Goal: Task Accomplishment & Management: Use online tool/utility

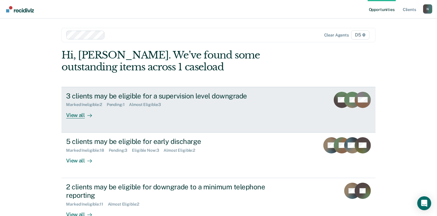
click at [77, 115] on div "View all" at bounding box center [82, 112] width 32 height 11
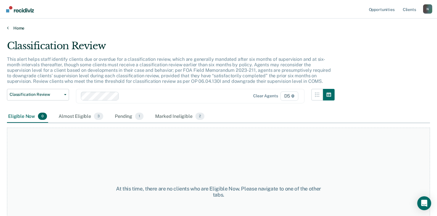
click at [12, 27] on link "Home" at bounding box center [218, 27] width 423 height 5
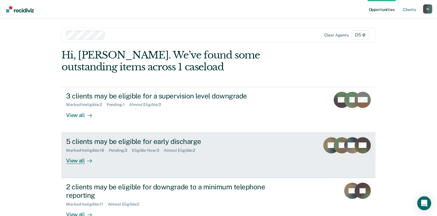
click at [78, 160] on div "View all" at bounding box center [82, 158] width 32 height 11
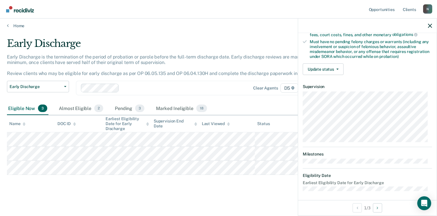
scroll to position [122, 0]
click at [339, 69] on button "Update status" at bounding box center [322, 69] width 41 height 12
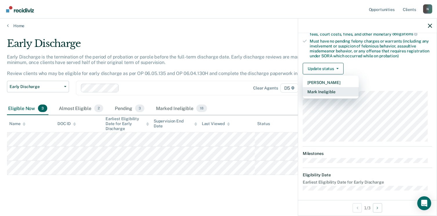
click at [319, 87] on button "Mark Ineligible" at bounding box center [330, 91] width 56 height 9
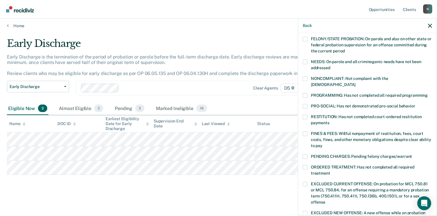
scroll to position [64, 0]
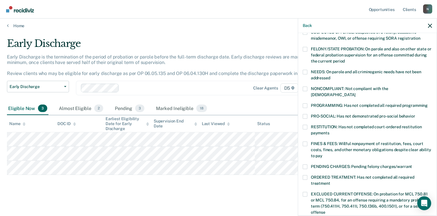
click at [306, 103] on span at bounding box center [304, 105] width 5 height 5
click at [427, 103] on input "PROGRAMMING: Has not completed all required programming" at bounding box center [427, 103] width 0 height 0
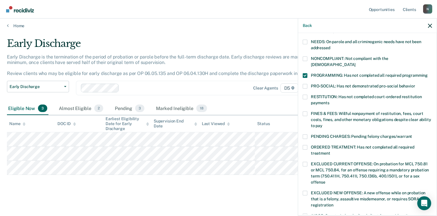
scroll to position [93, 0]
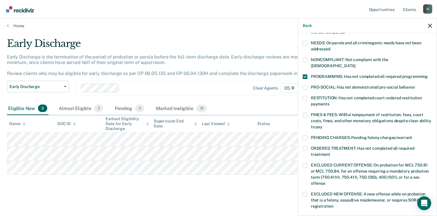
click at [304, 74] on span at bounding box center [304, 76] width 5 height 5
click at [427, 74] on input "PROGRAMMING: Has not completed all required programming" at bounding box center [427, 74] width 0 height 0
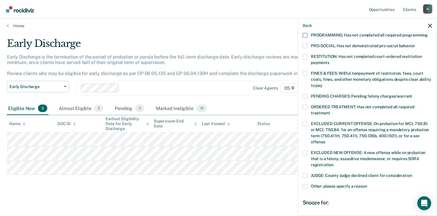
scroll to position [189, 0]
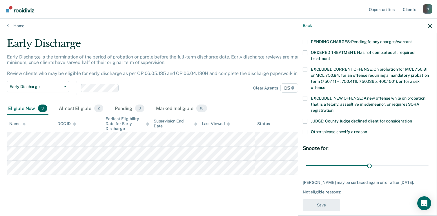
click at [305, 130] on span at bounding box center [304, 132] width 5 height 5
click at [367, 130] on input "Other: please specify a reason" at bounding box center [367, 130] width 0 height 0
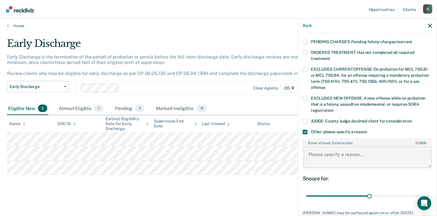
click at [352, 154] on textarea "Enter at least 3 characters 0 / 1600" at bounding box center [367, 157] width 128 height 21
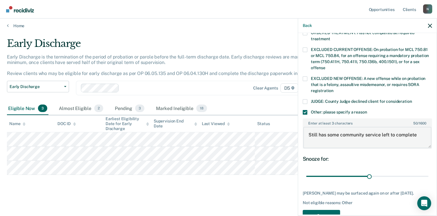
scroll to position [218, 0]
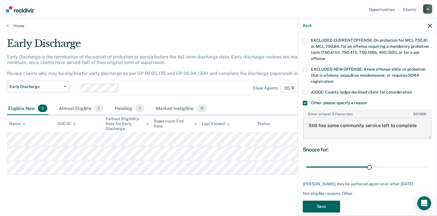
type textarea "Still has some community service left to complete"
click at [333, 201] on button "Save" at bounding box center [320, 207] width 37 height 12
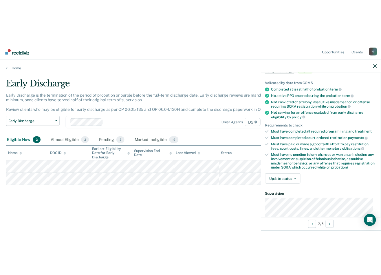
scroll to position [35, 0]
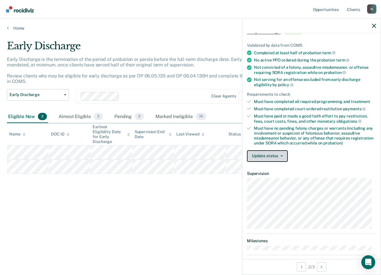
click at [280, 156] on button "Update status" at bounding box center [267, 156] width 41 height 12
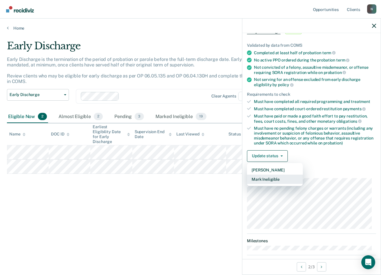
click at [272, 178] on button "Mark Ineligible" at bounding box center [275, 178] width 56 height 9
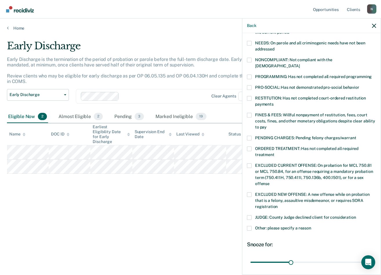
scroll to position [122, 0]
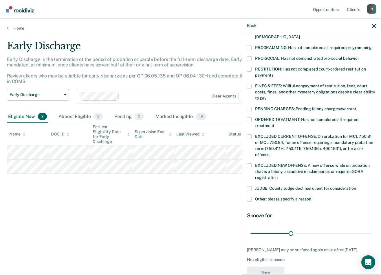
click at [251, 117] on span at bounding box center [249, 119] width 5 height 5
click at [275, 123] on input "ORDERED TREATMENT: Has not completed all required treatment" at bounding box center [275, 123] width 0 height 0
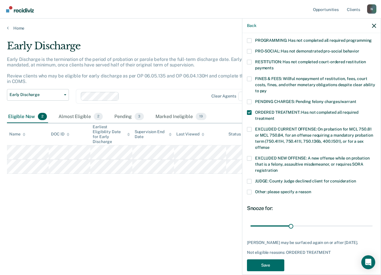
scroll to position [130, 0]
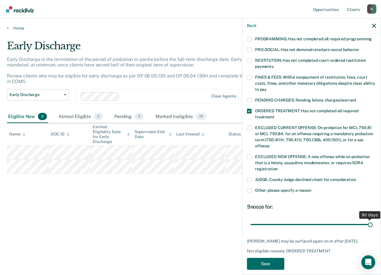
drag, startPoint x: 289, startPoint y: 217, endPoint x: 368, endPoint y: 217, distance: 78.5
type input "90"
click at [368, 216] on input "range" at bounding box center [312, 224] width 122 height 10
click at [266, 216] on button "Save" at bounding box center [265, 264] width 37 height 12
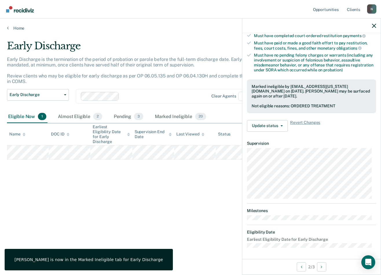
scroll to position [65, 0]
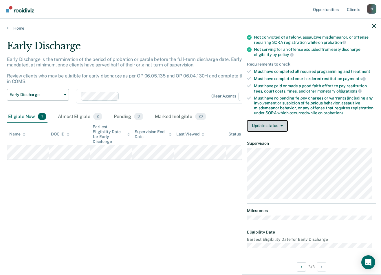
click at [267, 126] on button "Update status" at bounding box center [267, 126] width 41 height 12
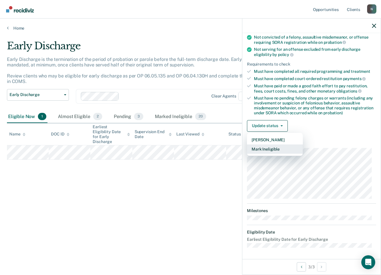
click at [266, 148] on button "Mark Ineligible" at bounding box center [275, 148] width 56 height 9
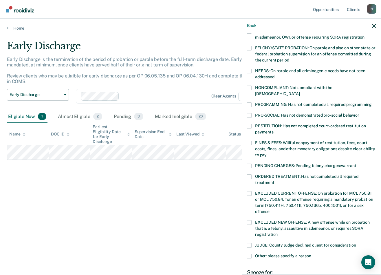
click at [251, 102] on span at bounding box center [249, 104] width 5 height 5
click at [372, 102] on input "PROGRAMMING: Has not completed all required programming" at bounding box center [372, 102] width 0 height 0
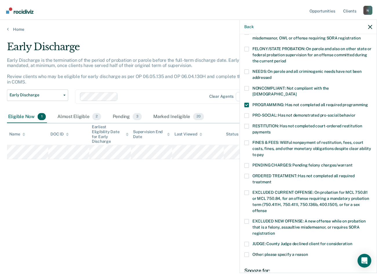
scroll to position [135, 0]
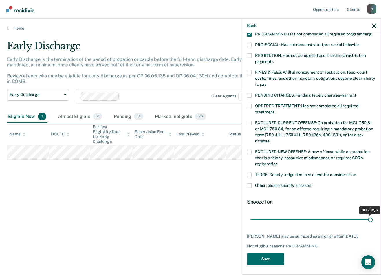
drag, startPoint x: 289, startPoint y: 212, endPoint x: 380, endPoint y: 201, distance: 91.6
type input "90"
click at [373, 214] on input "range" at bounding box center [312, 219] width 122 height 10
click at [257, 216] on button "Save" at bounding box center [265, 259] width 37 height 12
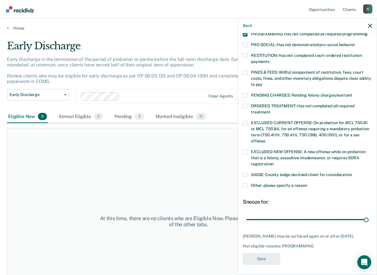
scroll to position [108, 0]
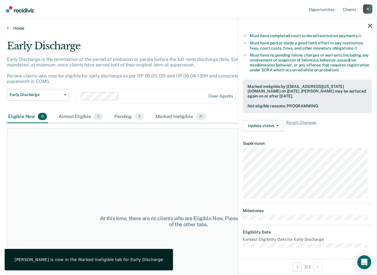
click at [19, 28] on link "Home" at bounding box center [188, 27] width 363 height 5
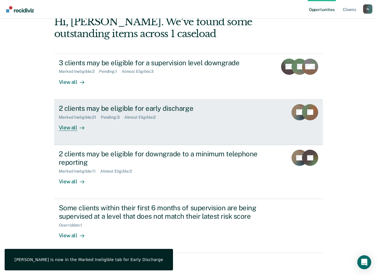
scroll to position [34, 0]
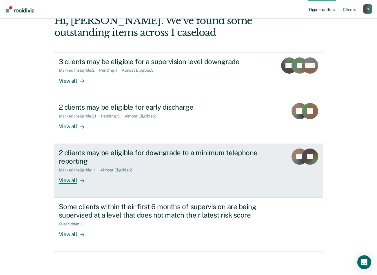
click at [75, 178] on div "View all" at bounding box center [75, 177] width 32 height 11
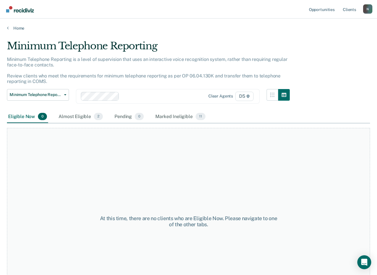
click at [15, 25] on div "Home" at bounding box center [188, 25] width 377 height 12
click at [16, 32] on main "Minimum Telephone Reporting Minimum Telephone Reporting is a level of supervisi…" at bounding box center [188, 152] width 377 height 242
click at [16, 31] on main "Minimum Telephone Reporting Minimum Telephone Reporting is a level of supervisi…" at bounding box center [188, 152] width 377 height 242
click at [17, 29] on link "Home" at bounding box center [188, 27] width 363 height 5
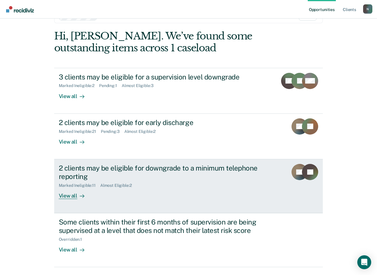
scroll to position [34, 0]
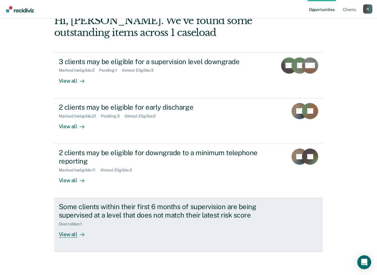
click at [135, 216] on div "Overridden : 1" at bounding box center [160, 222] width 203 height 7
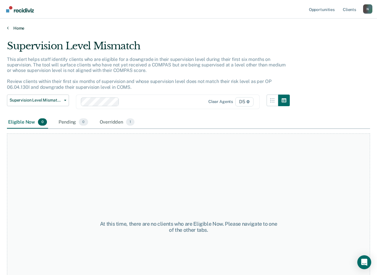
click at [12, 29] on link "Home" at bounding box center [188, 27] width 363 height 5
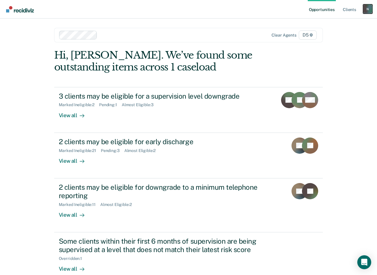
click at [366, 8] on div "N" at bounding box center [367, 8] width 9 height 9
click at [331, 38] on link "Log Out" at bounding box center [344, 38] width 47 height 5
